Goal: Transaction & Acquisition: Book appointment/travel/reservation

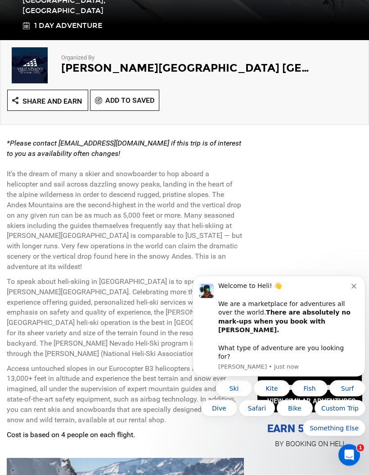
scroll to position [264, 0]
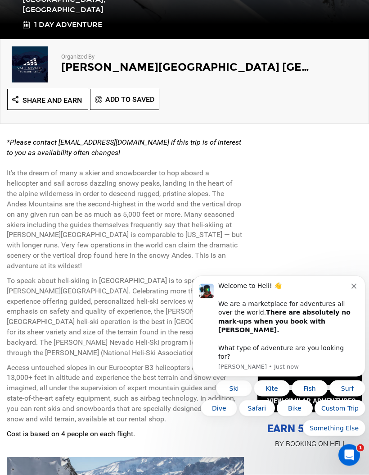
click at [351, 306] on div "Welcome to Heli! 👋 We are a marketplace for adventures all over the world. Ther…" at bounding box center [285, 320] width 133 height 79
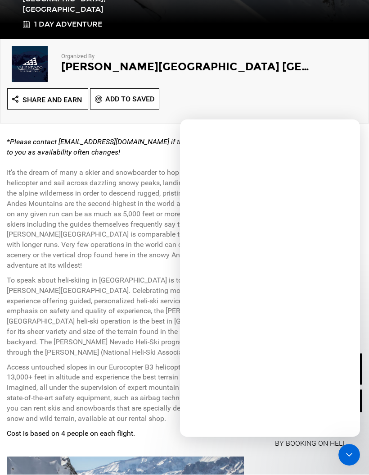
scroll to position [0, 0]
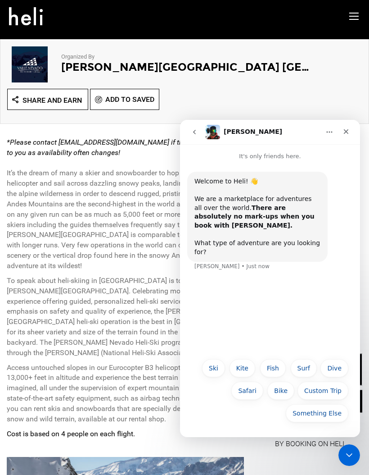
click at [345, 132] on icon "Close" at bounding box center [346, 131] width 7 height 7
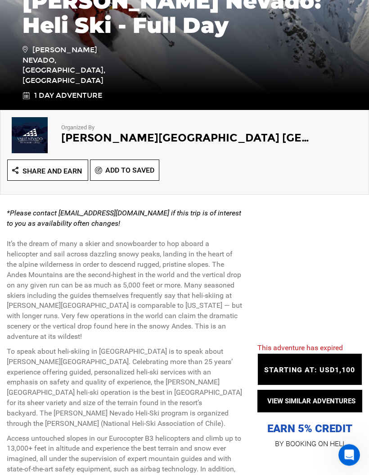
scroll to position [193, 0]
click at [314, 412] on button "VIEW SIMILAR ADVENTURES" at bounding box center [310, 401] width 105 height 23
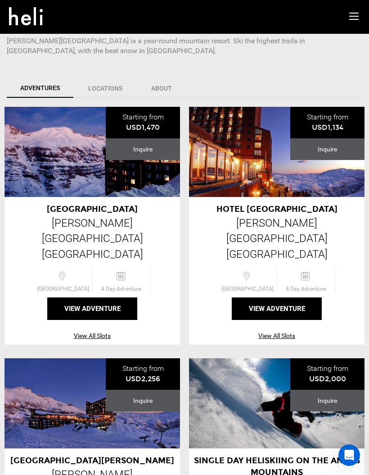
scroll to position [216, 0]
click at [304, 298] on button "View Adventure" at bounding box center [277, 309] width 90 height 23
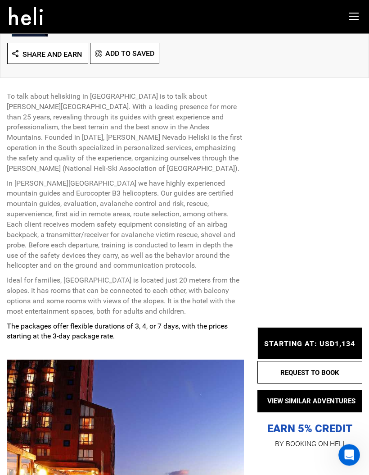
scroll to position [284, 0]
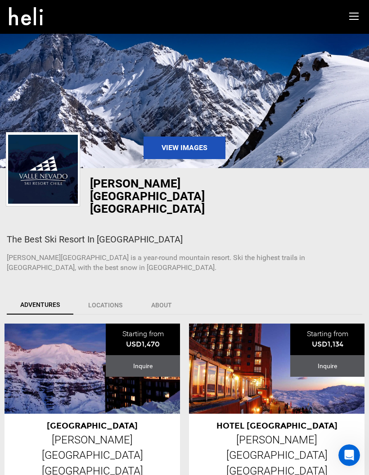
scroll to position [33, 0]
